Goal: Entertainment & Leisure: Consume media (video, audio)

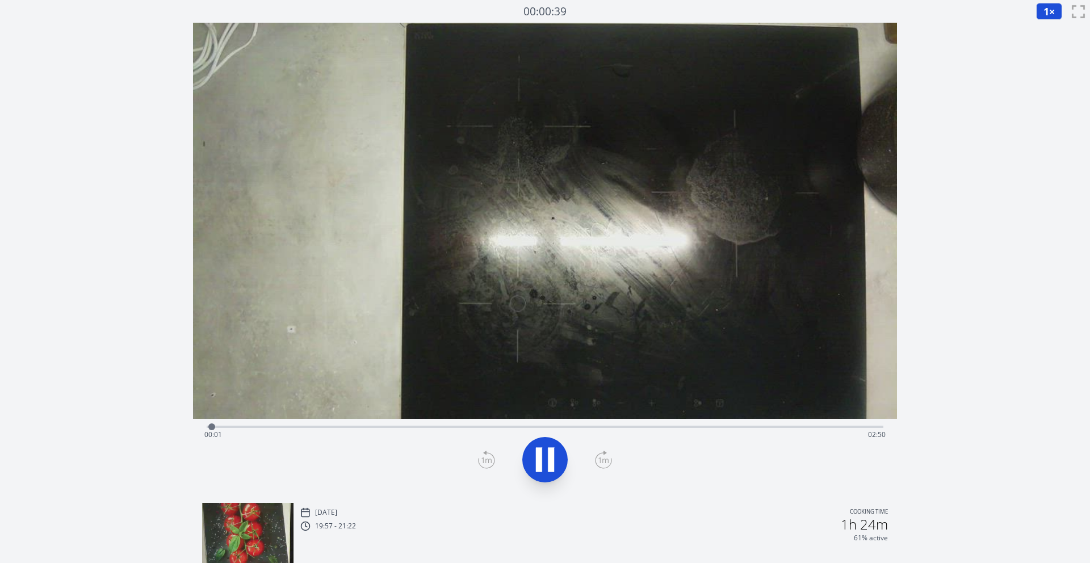
click at [468, 429] on div "Time elapsed: 00:01 Time remaining: 02:50" at bounding box center [544, 435] width 681 height 18
click at [554, 459] on icon at bounding box center [551, 459] width 6 height 24
click at [606, 427] on div "Time elapsed: 01:16 Time remaining: 01:34" at bounding box center [544, 435] width 681 height 18
click at [674, 426] on div "Time elapsed: 01:40 Time remaining: 01:10" at bounding box center [544, 435] width 681 height 18
click at [720, 422] on div "Time elapsed: 01:57 Time remaining: 00:53" at bounding box center [545, 426] width 677 height 14
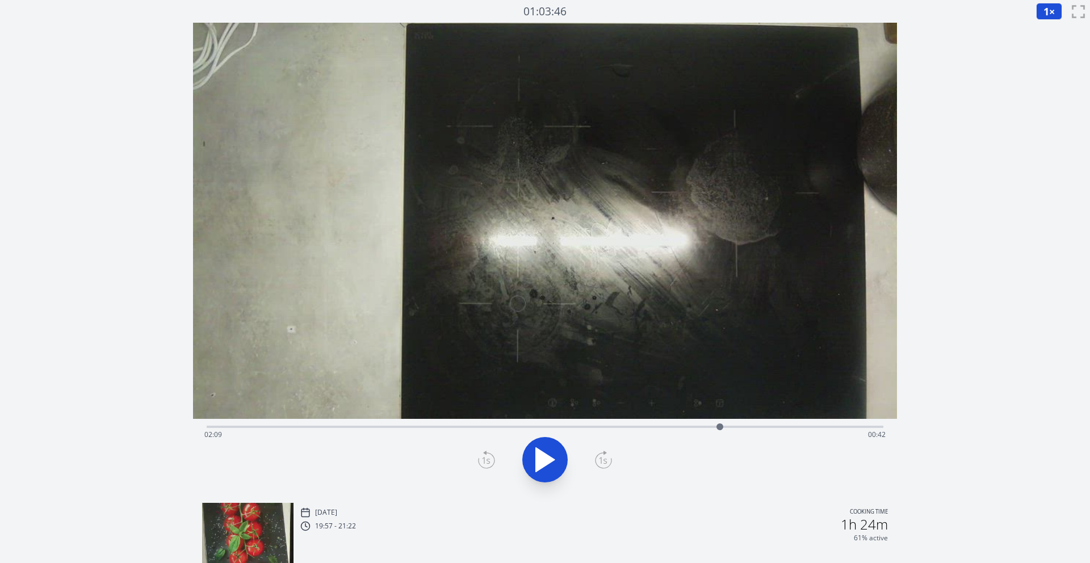
click at [773, 424] on div "Time elapsed: 02:09 Time remaining: 00:42" at bounding box center [545, 426] width 677 height 14
click at [491, 430] on div "Time elapsed: 00:00 Time remaining: 02:50" at bounding box center [544, 435] width 681 height 18
click at [437, 425] on div "Time elapsed: 01:12 Time remaining: 01:38" at bounding box center [545, 426] width 677 height 14
click at [410, 427] on div "Time elapsed: 00:58 Time remaining: 01:52" at bounding box center [544, 435] width 681 height 18
click at [383, 426] on div "Time elapsed: 00:51 Time remaining: 01:59" at bounding box center [544, 435] width 681 height 18
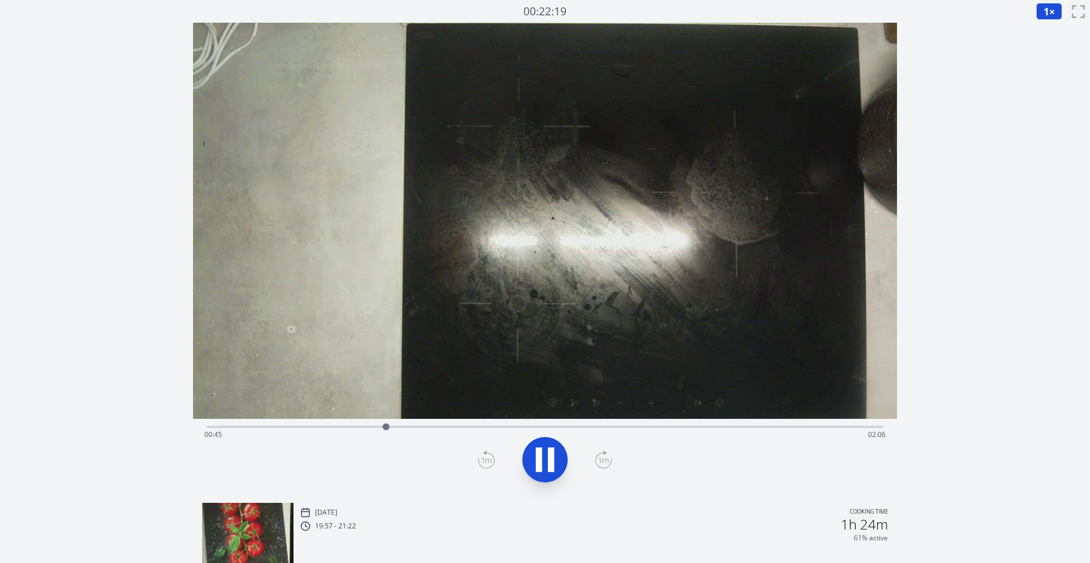
click at [339, 423] on div "Time elapsed: 00:45 Time remaining: 02:06" at bounding box center [545, 426] width 677 height 14
click at [402, 429] on div "Time elapsed: 00:34 Time remaining: 02:17" at bounding box center [544, 435] width 681 height 18
click at [466, 422] on div "Time elapsed: 00:49 Time remaining: 02:01" at bounding box center [545, 426] width 677 height 14
click at [508, 422] on div "Time elapsed: 01:05 Time remaining: 01:45" at bounding box center [545, 426] width 677 height 14
click at [572, 420] on div "Time elapsed: 01:16 Time remaining: 01:35" at bounding box center [545, 426] width 677 height 14
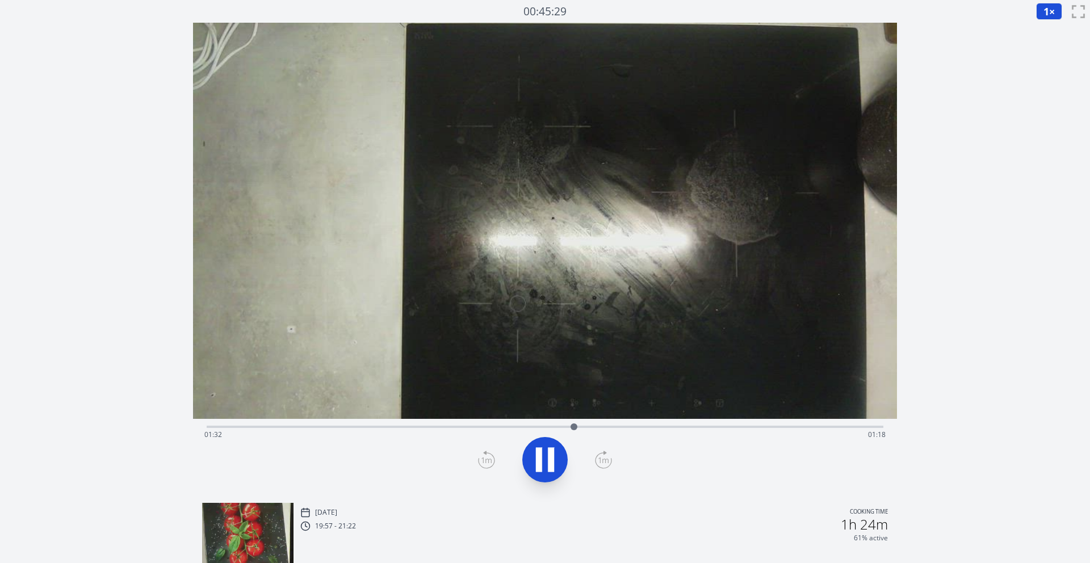
click at [624, 420] on div "Time elapsed: 01:32 Time remaining: 01:18" at bounding box center [545, 426] width 677 height 14
click at [666, 421] on div "Time elapsed: 01:45 Time remaining: 01:05" at bounding box center [545, 426] width 677 height 14
click at [711, 426] on div "Time elapsed: 01:56 Time remaining: 00:55" at bounding box center [544, 435] width 681 height 18
click at [748, 429] on div "Time elapsed: 02:07 Time remaining: 00:44" at bounding box center [544, 435] width 681 height 18
click at [783, 431] on div "Time elapsed: 02:16 Time remaining: 00:34" at bounding box center [544, 435] width 681 height 18
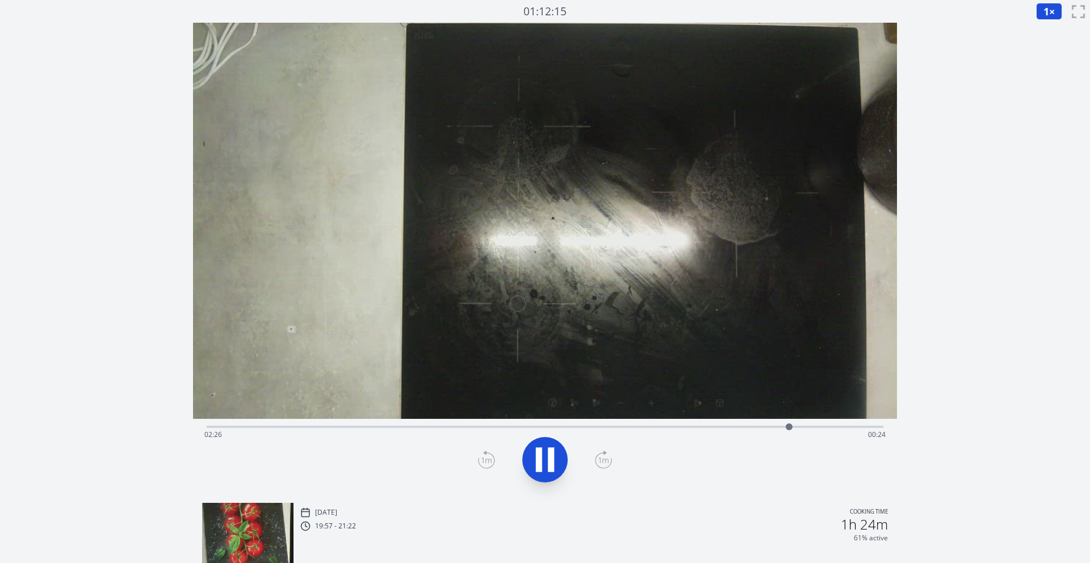
click at [818, 431] on div "Time elapsed: 02:26 Time remaining: 00:24" at bounding box center [544, 435] width 681 height 18
click at [843, 430] on div "Time elapsed: 02:34 Time remaining: 00:16" at bounding box center [544, 435] width 681 height 18
drag, startPoint x: 845, startPoint y: 427, endPoint x: 709, endPoint y: 411, distance: 136.7
click at [709, 411] on div "Time elapsed: 02:09 Time remaining: 00:42" at bounding box center [545, 258] width 704 height 471
drag, startPoint x: 712, startPoint y: 431, endPoint x: 570, endPoint y: 418, distance: 142.5
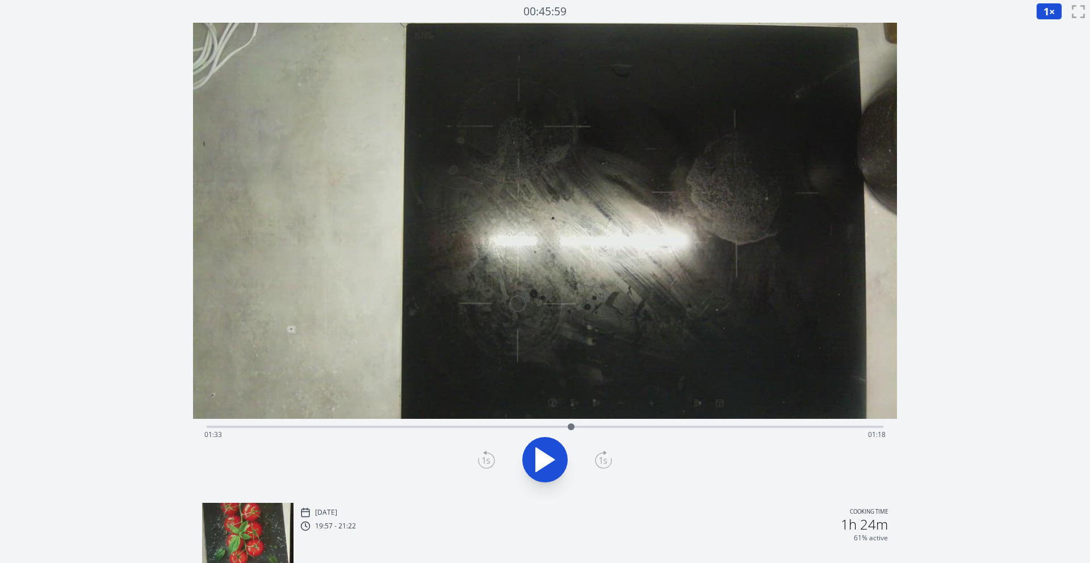
click at [570, 418] on div at bounding box center [571, 426] width 17 height 17
